Goal: Task Accomplishment & Management: Manage account settings

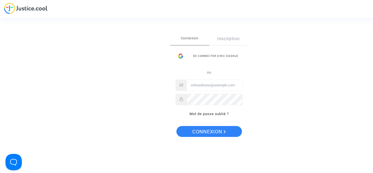
click at [204, 85] on input "Email" at bounding box center [214, 85] width 55 height 11
click at [208, 85] on input "Email" at bounding box center [214, 85] width 55 height 11
type input "[EMAIL_ADDRESS][DOMAIN_NAME]"
click at [288, 95] on div "Se connecter Connexion Inscription Se connecter avec Google ou [EMAIL_ADDRESS][…" at bounding box center [186, 86] width 373 height 173
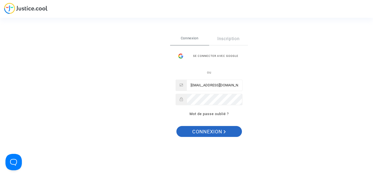
click at [216, 130] on span "Connexion" at bounding box center [209, 131] width 34 height 11
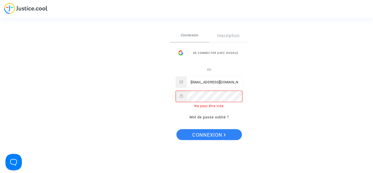
click at [282, 75] on div "Se connecter Connexion Inscription Se connecter avec Google ou [EMAIL_ADDRESS][…" at bounding box center [186, 86] width 373 height 173
click at [95, 40] on div "Se connecter Connexion Inscription Se connecter avec Google ou [EMAIL_ADDRESS][…" at bounding box center [186, 86] width 373 height 173
